Goal: Transaction & Acquisition: Purchase product/service

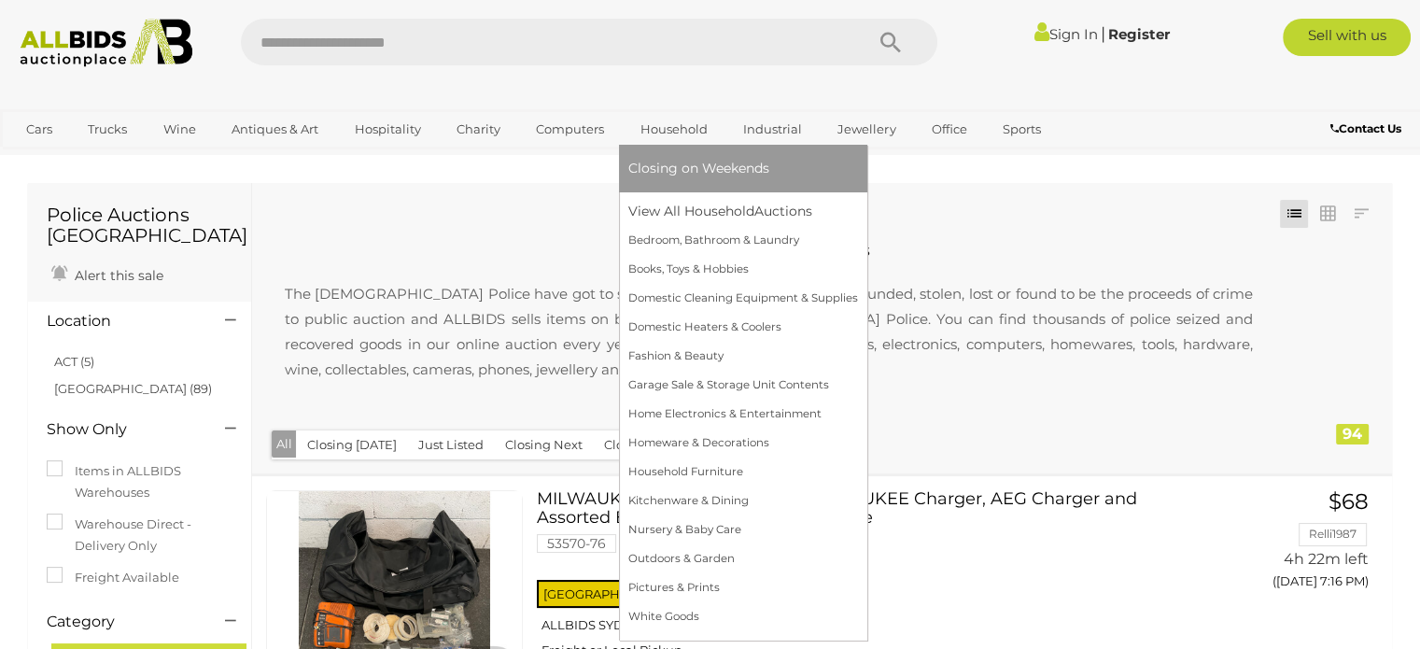
click at [665, 130] on link "Household" at bounding box center [673, 129] width 91 height 31
click at [679, 121] on link "Household" at bounding box center [673, 129] width 91 height 31
click at [682, 168] on span "Closing on Weekends" at bounding box center [698, 168] width 141 height 17
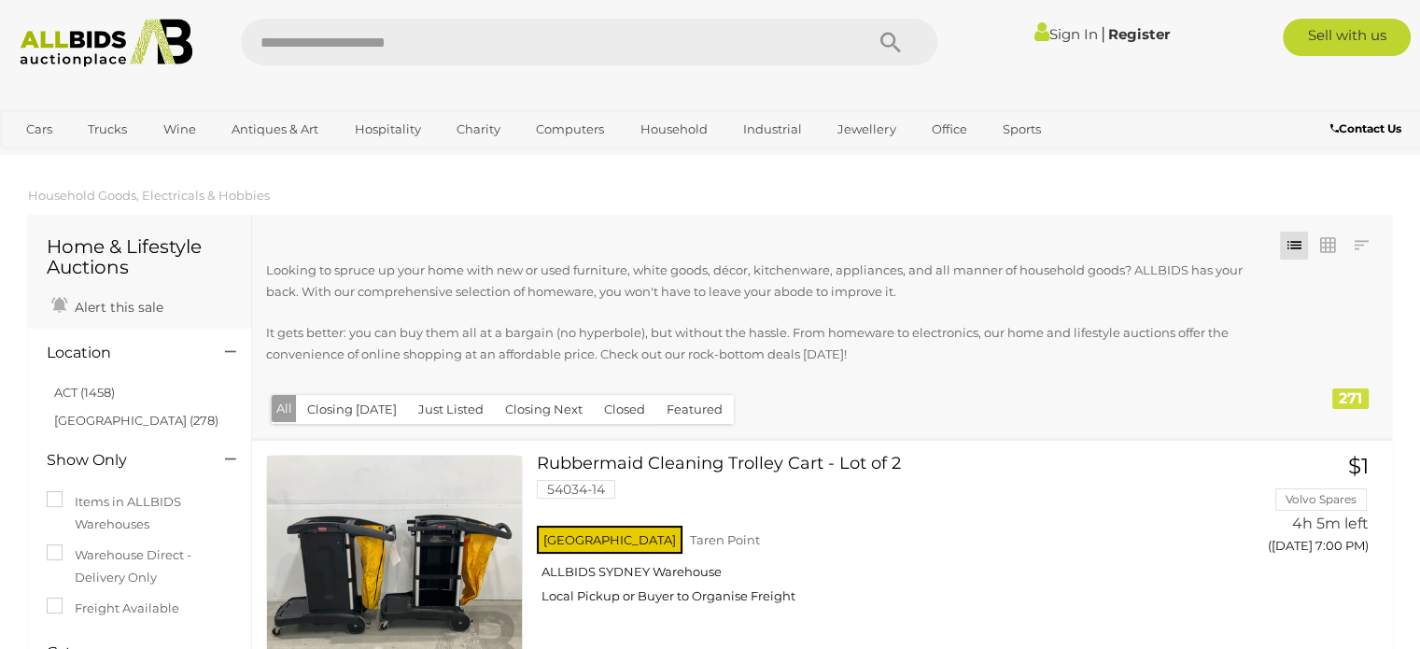
click at [91, 39] on img at bounding box center [106, 43] width 192 height 49
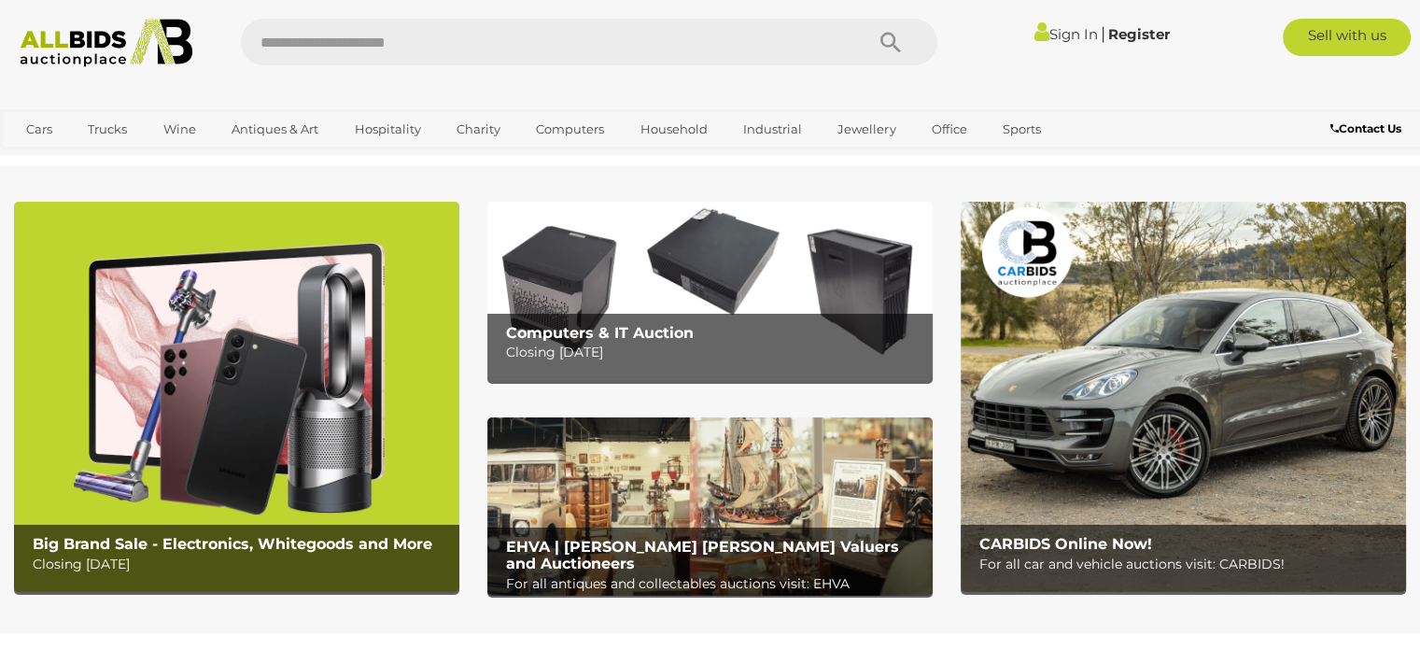
click at [617, 40] on input "text" at bounding box center [543, 42] width 604 height 47
type input "*******"
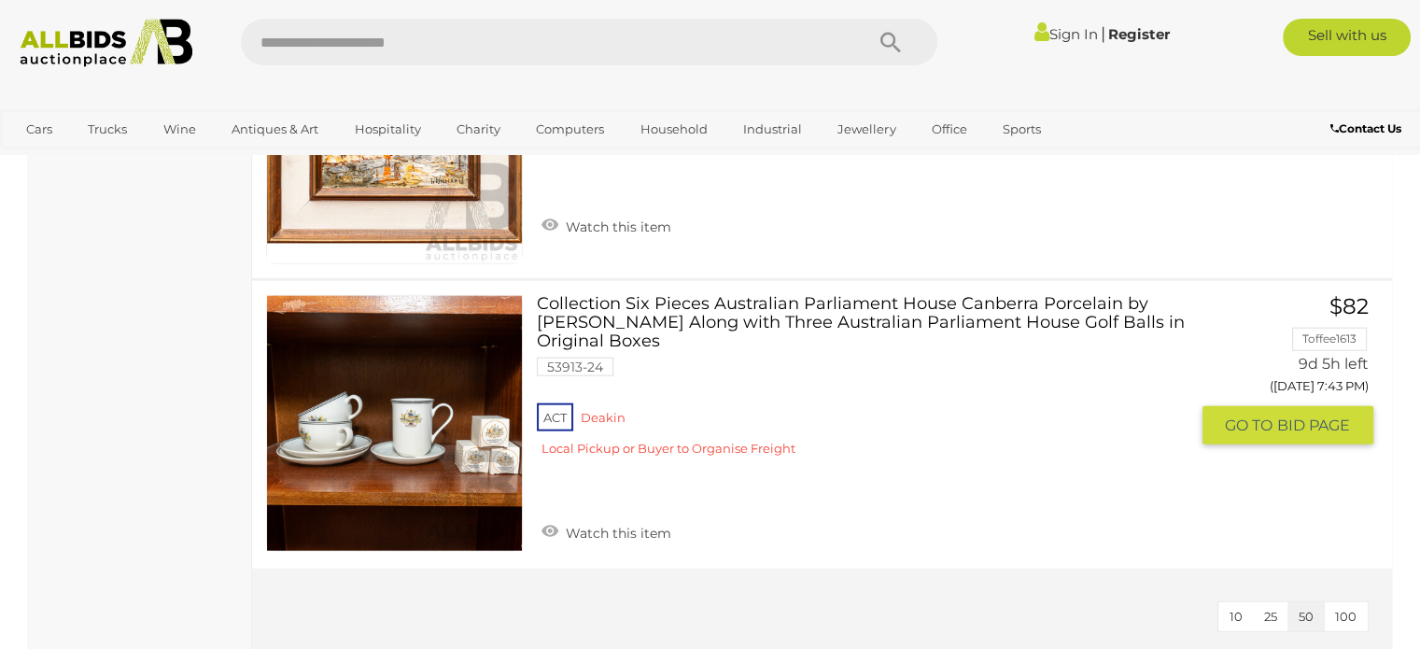
scroll to position [4574, 0]
